Goal: Task Accomplishment & Management: Manage account settings

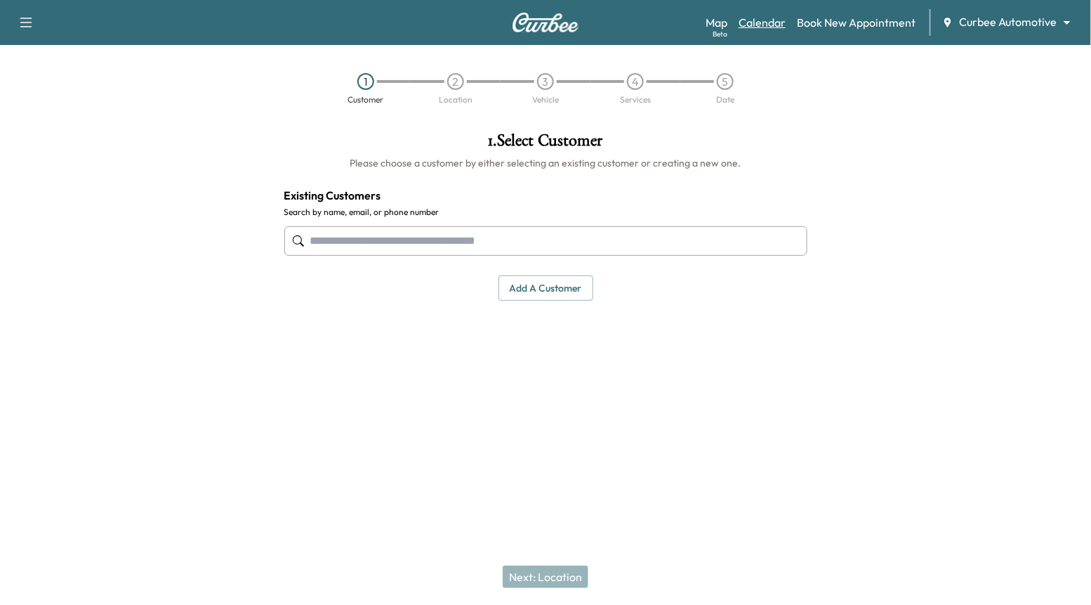
click at [768, 19] on link "Calendar" at bounding box center [762, 22] width 47 height 17
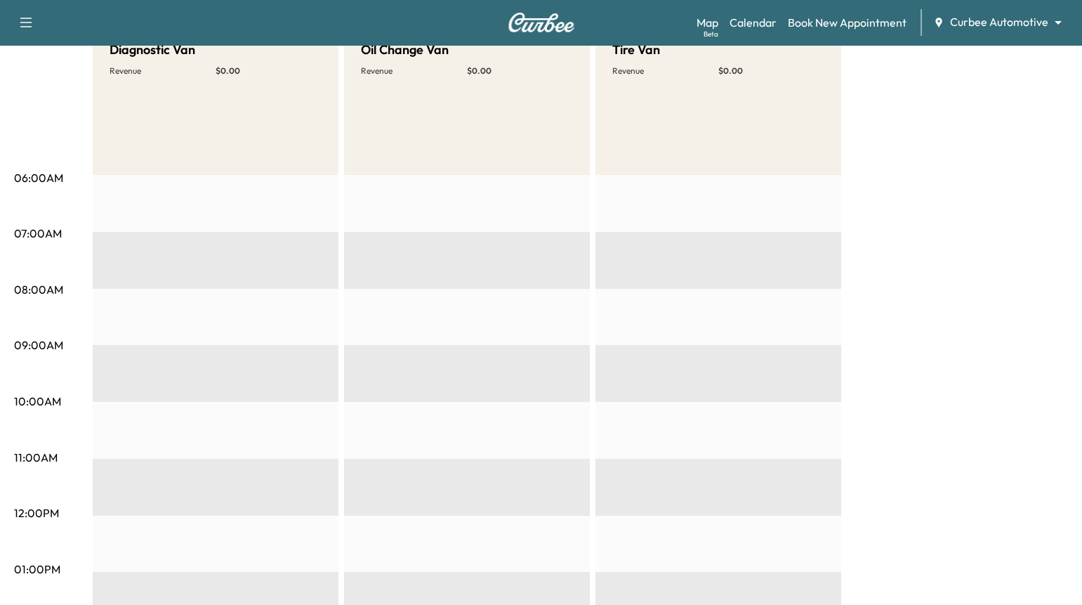
scroll to position [41, 0]
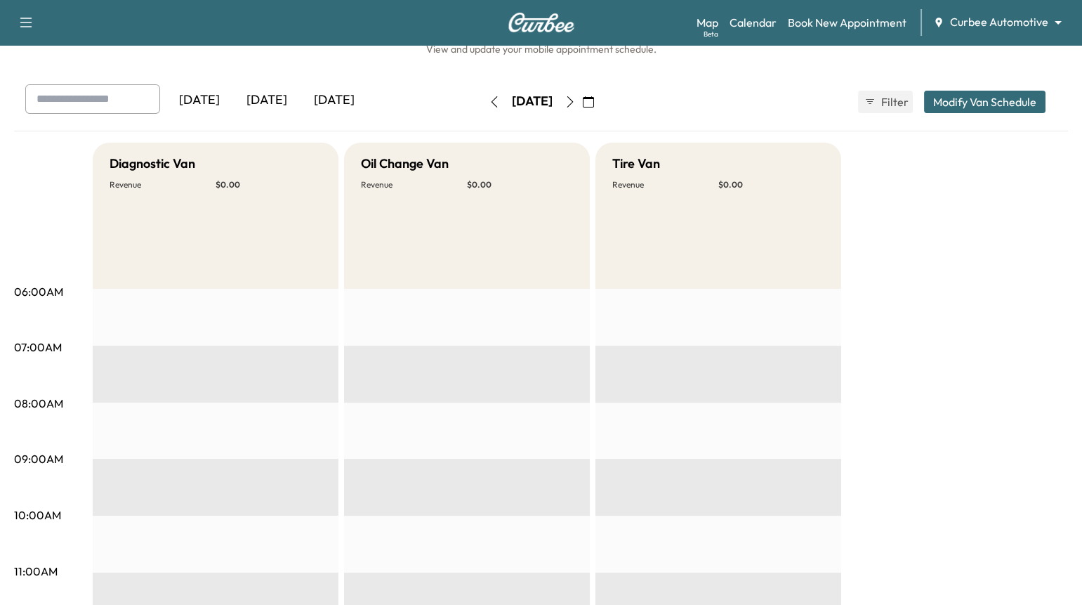
click at [489, 100] on icon "button" at bounding box center [494, 101] width 11 height 11
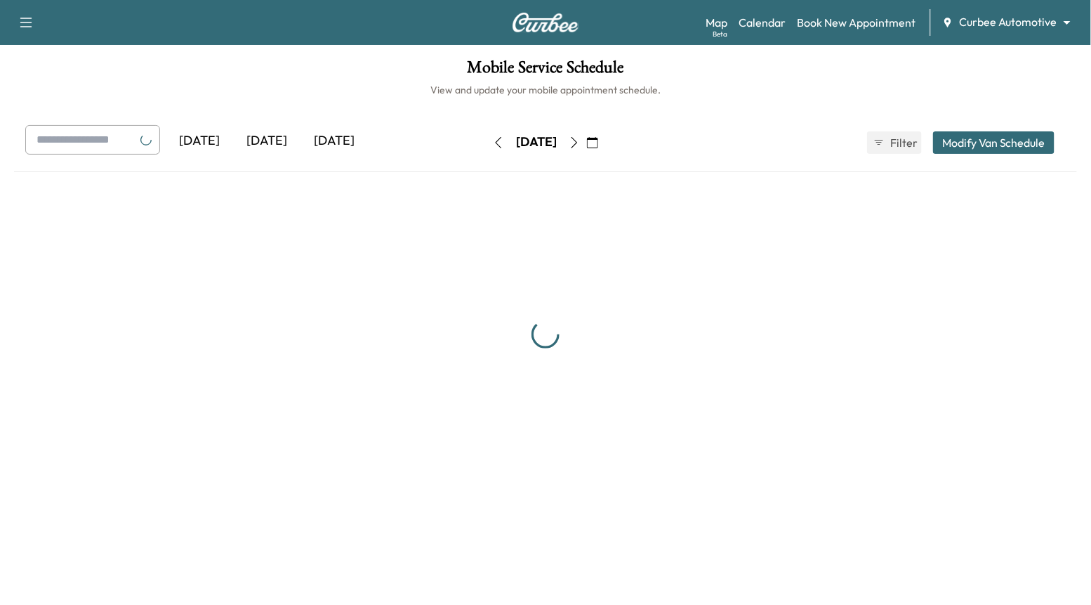
click at [453, 100] on div "Mobile Service Schedule View and update your mobile appointment schedule. [DATE…" at bounding box center [545, 272] width 1091 height 454
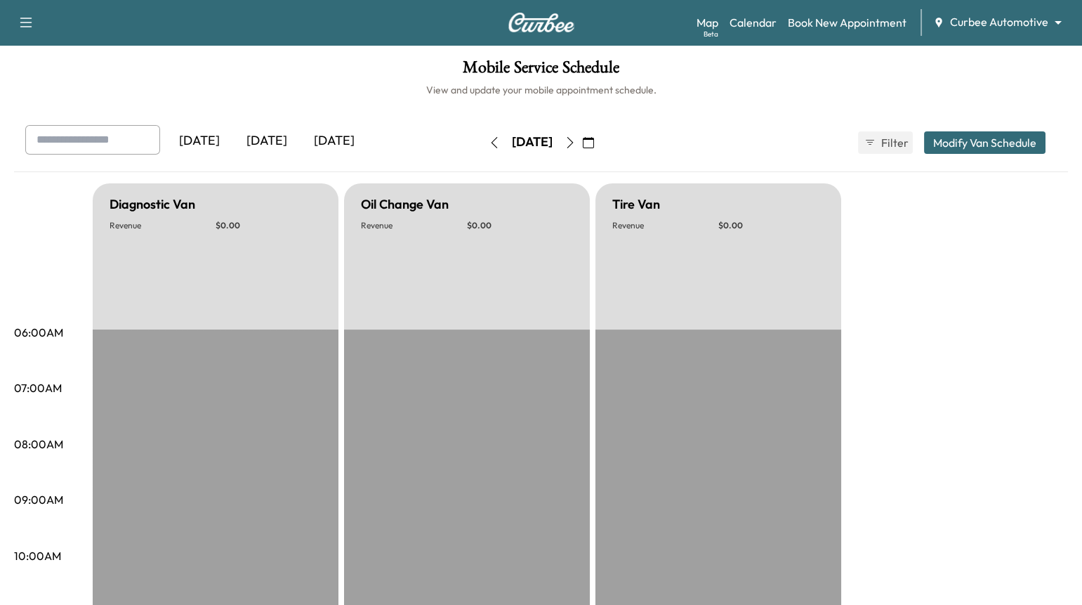
click at [483, 151] on div "[DATE]" at bounding box center [533, 142] width 100 height 22
click at [491, 143] on icon "button" at bounding box center [494, 142] width 6 height 11
click at [489, 143] on icon "button" at bounding box center [494, 142] width 11 height 11
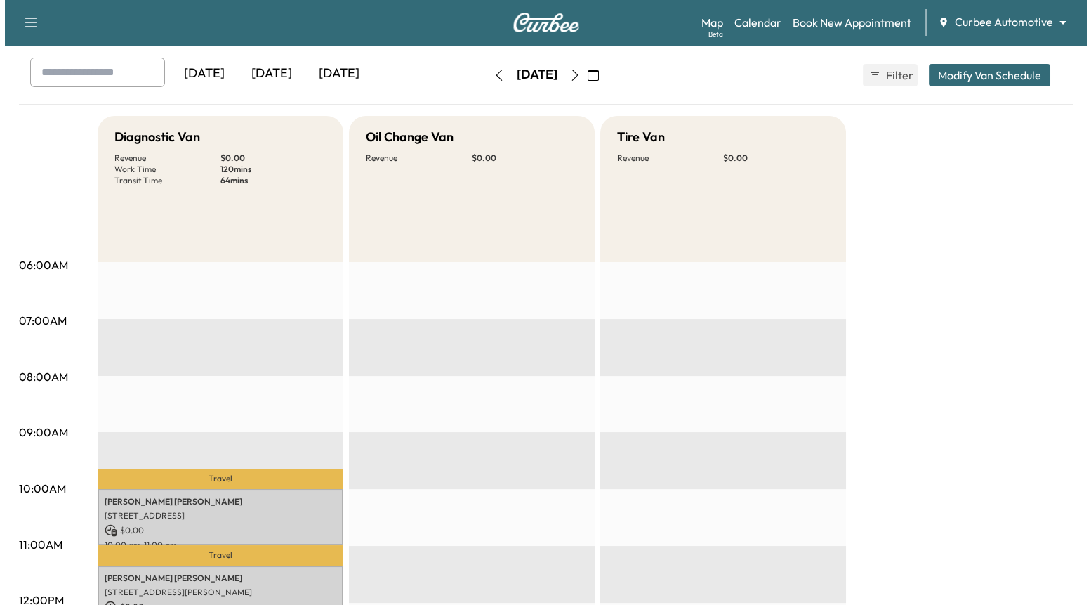
scroll to position [190, 0]
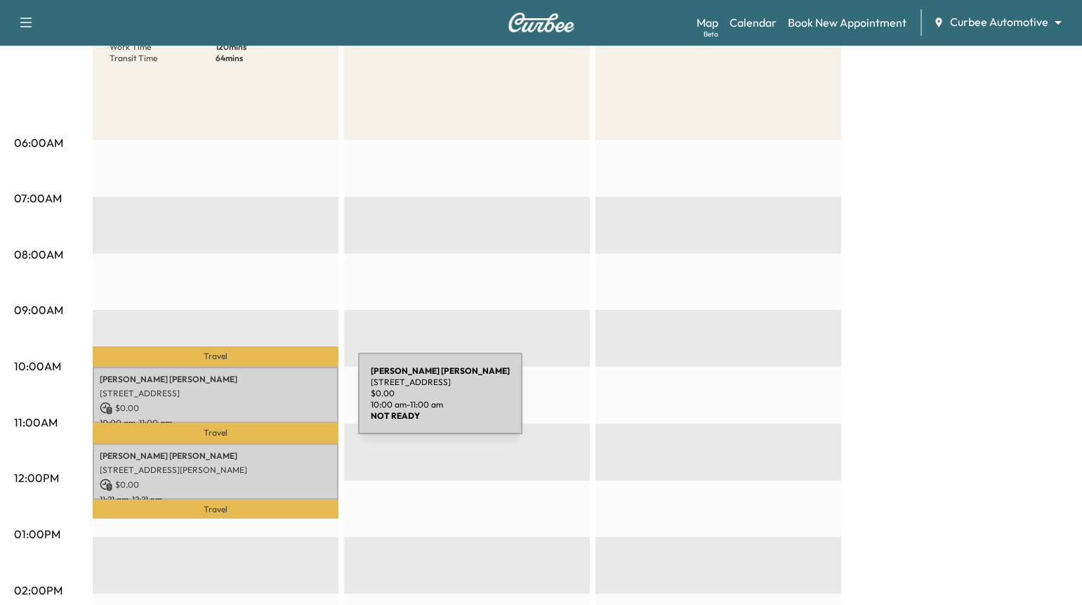
click at [250, 393] on p "[STREET_ADDRESS]" at bounding box center [216, 393] width 232 height 11
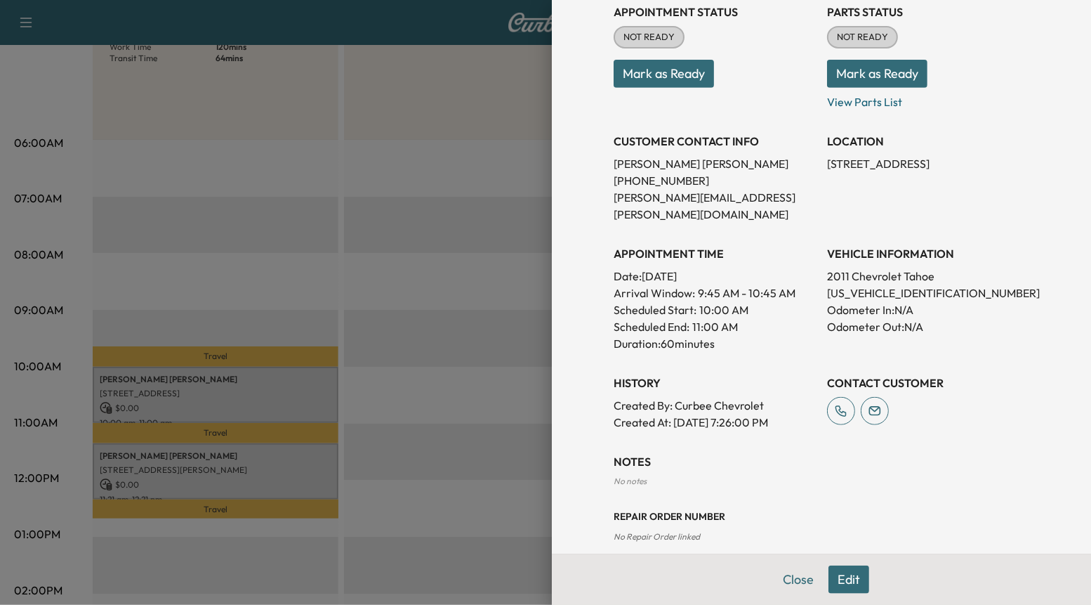
scroll to position [3, 0]
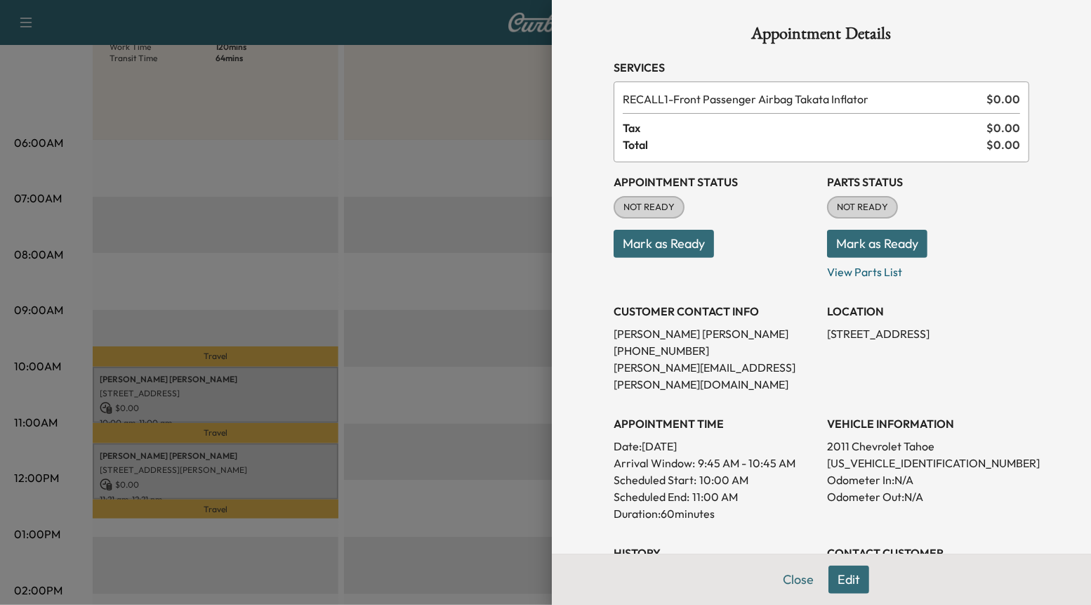
click at [851, 236] on button "Mark as Ready" at bounding box center [877, 244] width 100 height 28
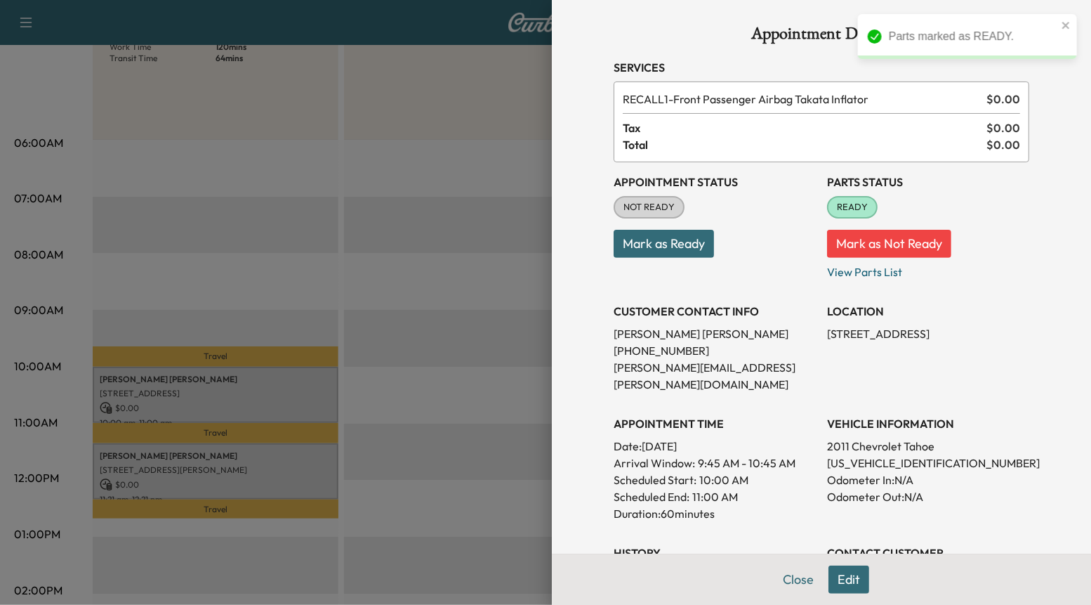
click at [680, 245] on button "Mark as Ready" at bounding box center [664, 244] width 100 height 28
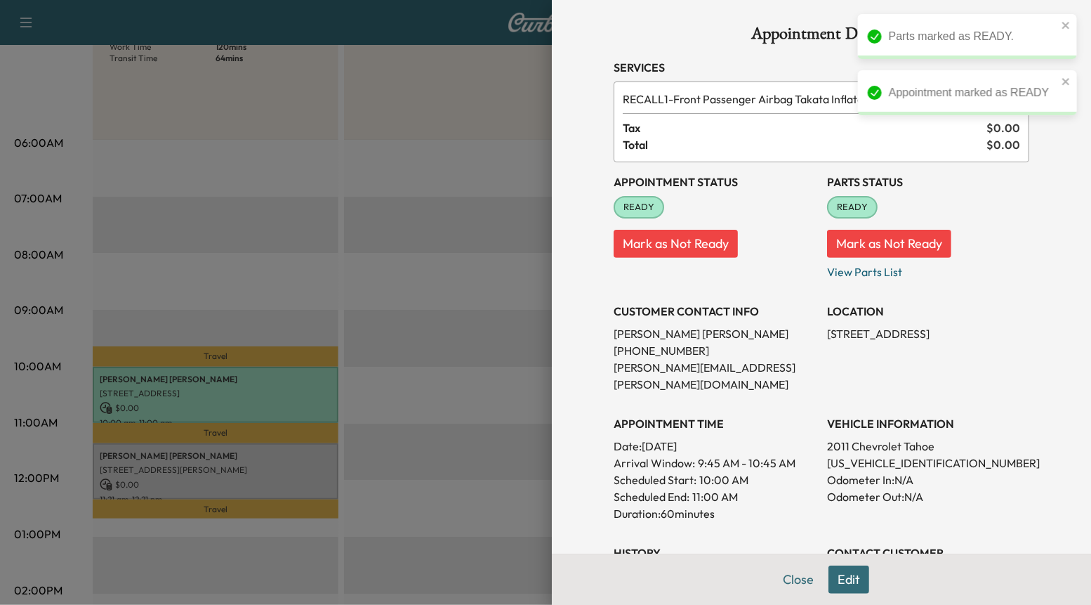
scroll to position [173, 0]
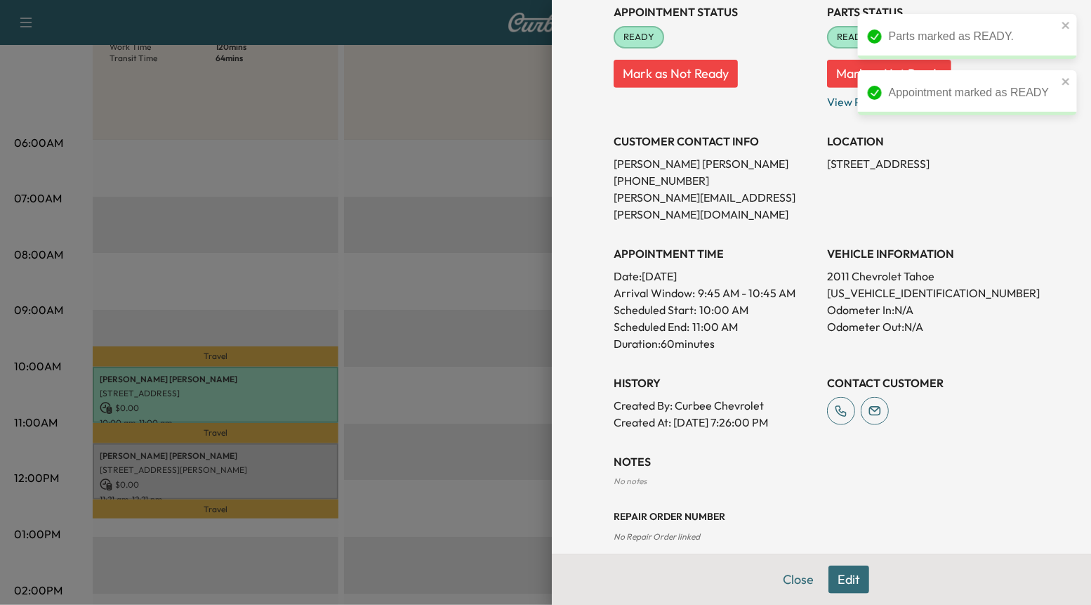
drag, startPoint x: 608, startPoint y: 520, endPoint x: 651, endPoint y: 520, distance: 43.5
click at [651, 531] on span "No Repair Order linked" at bounding box center [657, 536] width 86 height 11
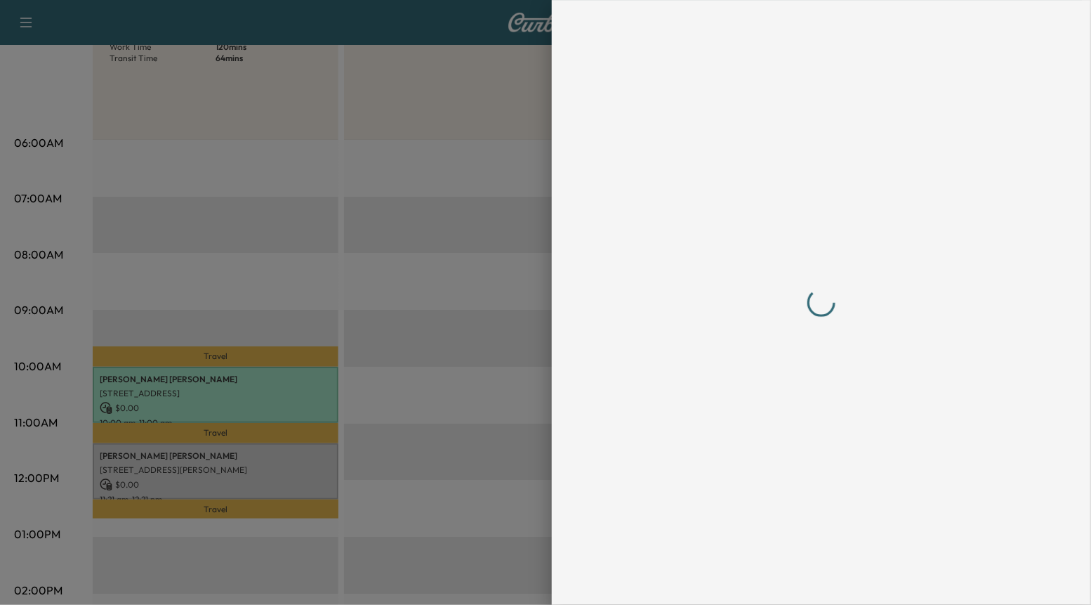
scroll to position [0, 0]
